Goal: Download file/media

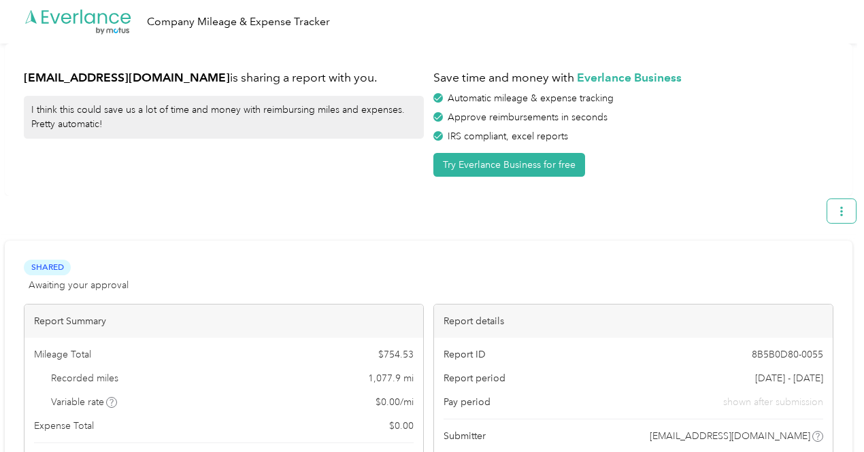
click at [840, 212] on button "button" at bounding box center [841, 211] width 29 height 24
click at [800, 268] on span "Download" at bounding box center [809, 275] width 45 height 14
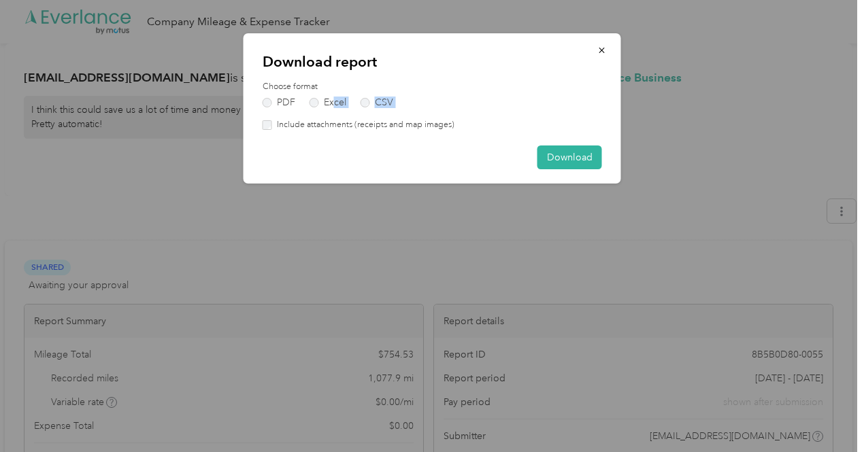
drag, startPoint x: 334, startPoint y: 104, endPoint x: 276, endPoint y: 124, distance: 61.1
click at [277, 124] on div "Choose format PDF Excel CSV Include attachments (receipts and map images)" at bounding box center [432, 106] width 339 height 50
click at [275, 105] on label "PDF" at bounding box center [279, 103] width 33 height 10
click at [579, 158] on button "Download" at bounding box center [569, 158] width 65 height 24
